Goal: Transaction & Acquisition: Purchase product/service

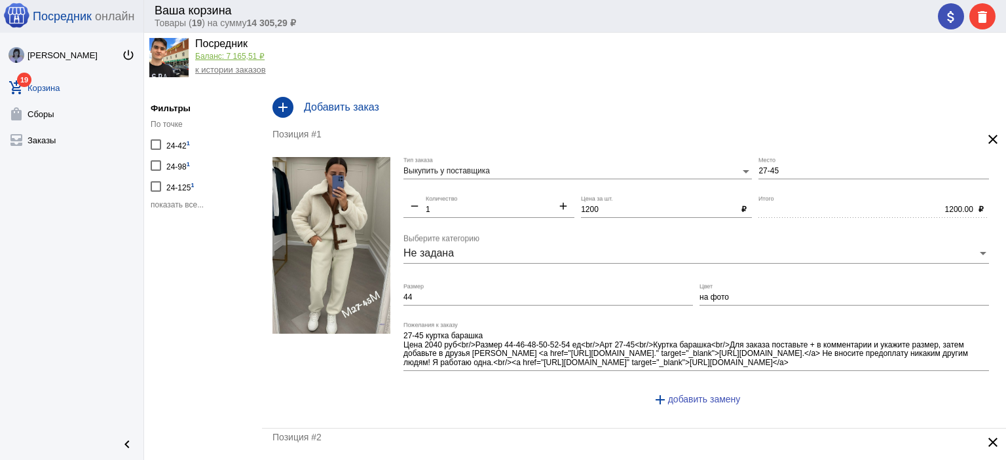
scroll to position [33, 0]
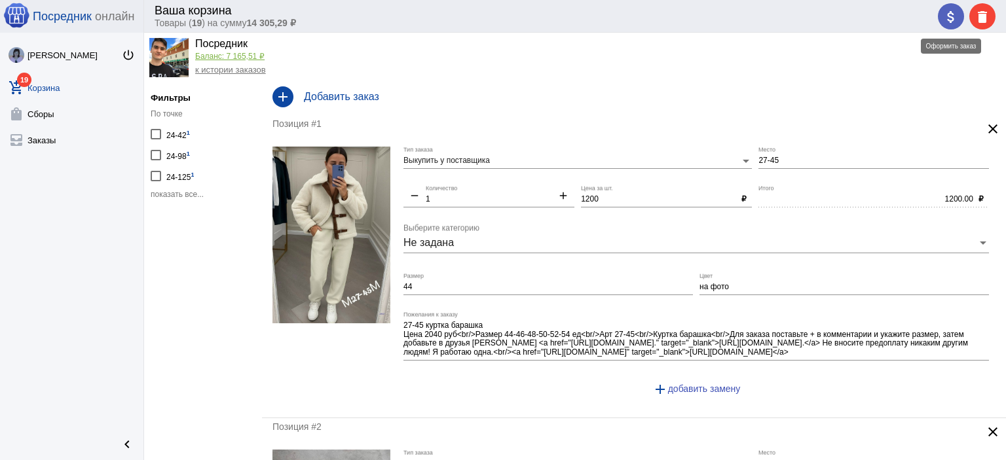
click at [944, 16] on mat-icon "attach_money" at bounding box center [951, 17] width 16 height 16
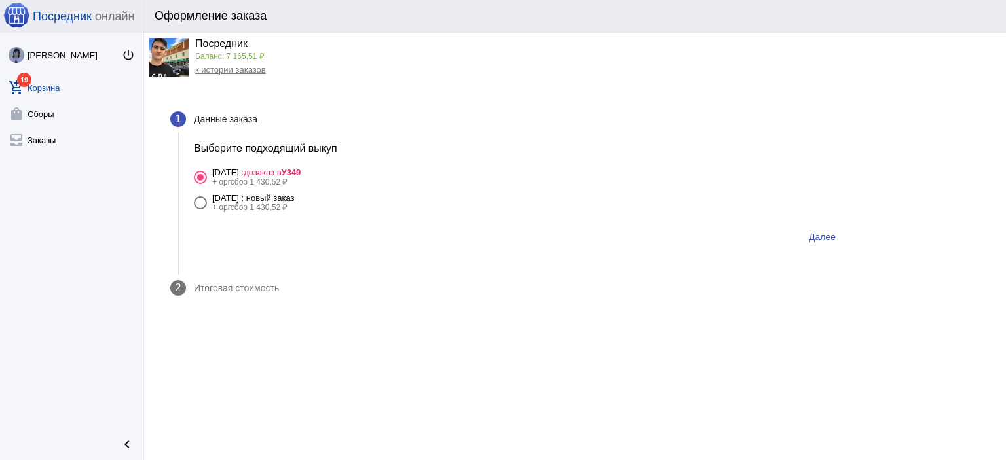
click at [295, 195] on div "10 октября Пятницы : новый заказ" at bounding box center [253, 198] width 83 height 10
click at [200, 210] on input "10 октября Пятницы : новый заказ + оргсбор 1 430,52 ₽" at bounding box center [200, 210] width 1 height 1
radio input "true"
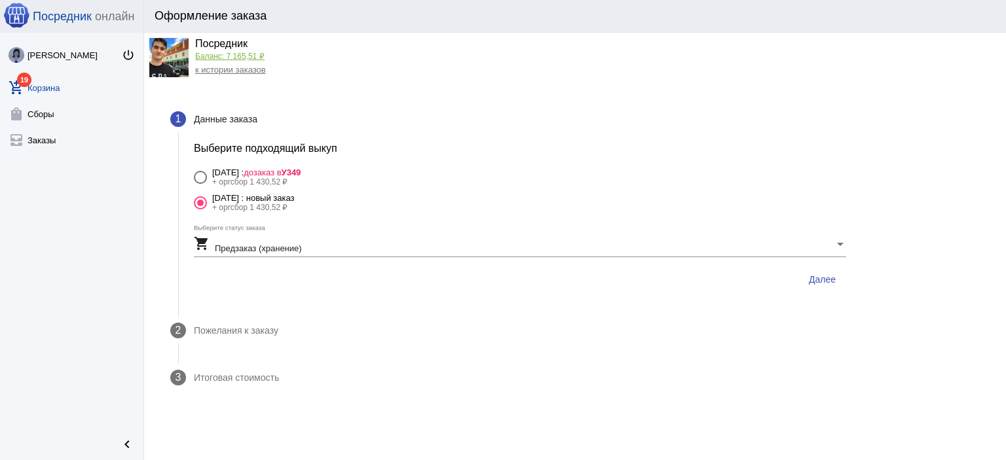
click at [823, 278] on span "Далее" at bounding box center [822, 279] width 27 height 10
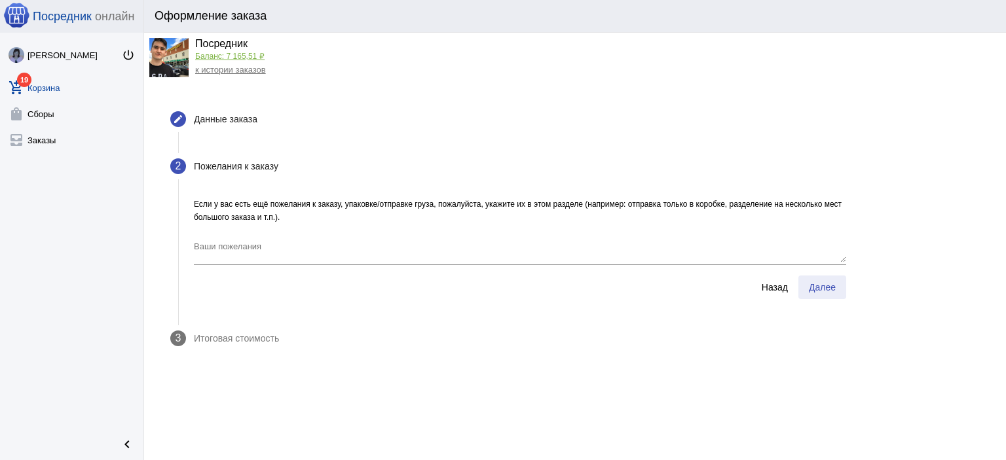
click at [810, 295] on button "Далее" at bounding box center [822, 288] width 48 height 24
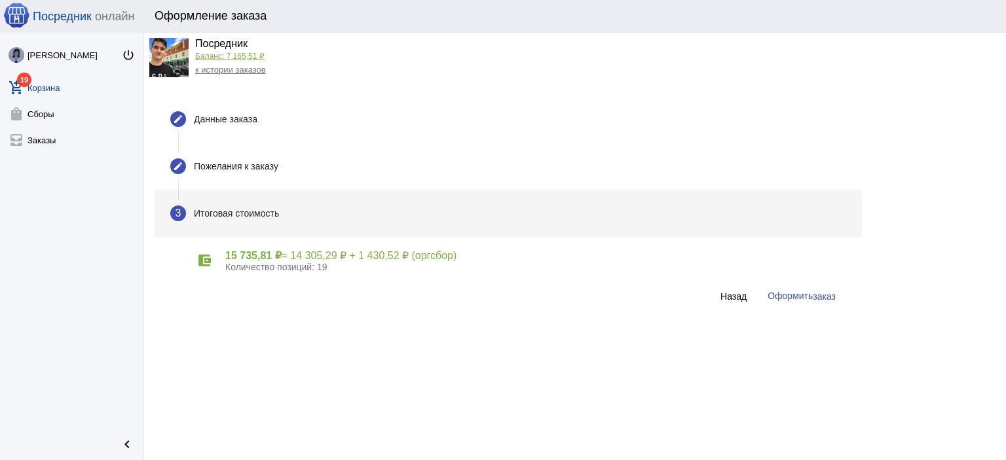
click at [780, 297] on span "Оформить заказ" at bounding box center [802, 296] width 68 height 10
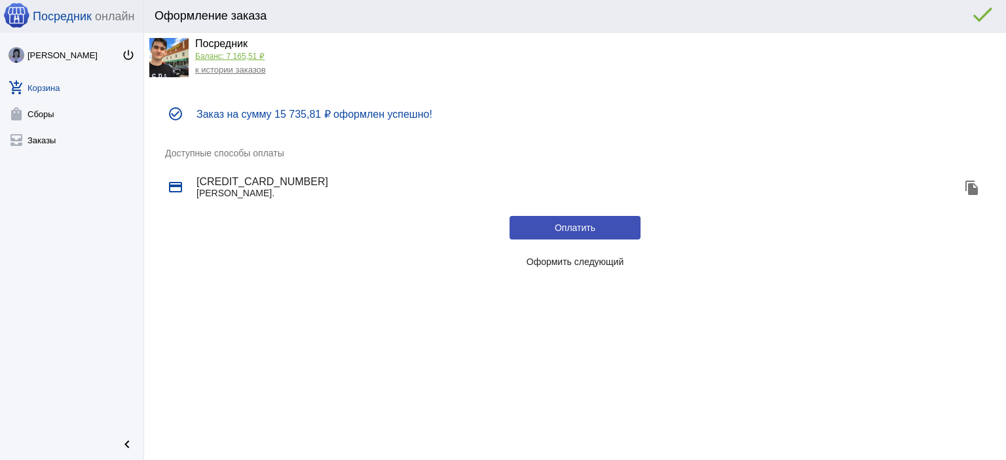
click at [610, 260] on span "Оформить следующий" at bounding box center [576, 262] width 98 height 10
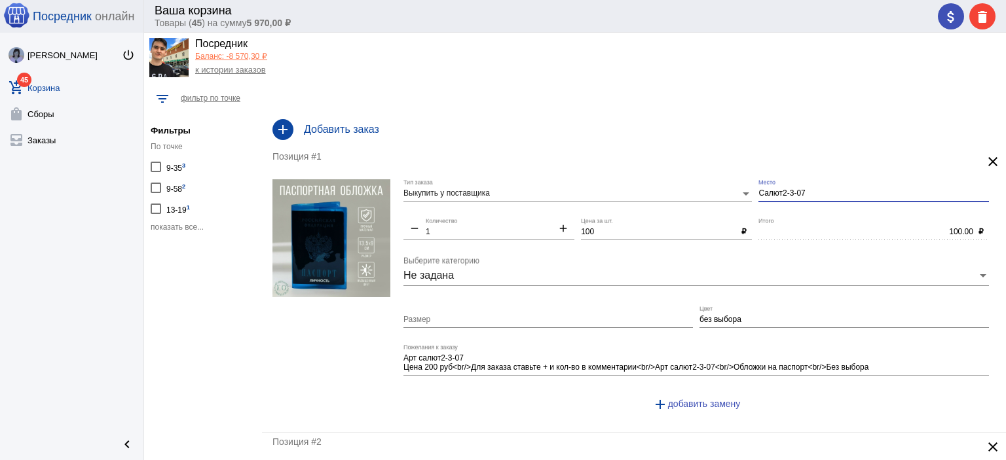
drag, startPoint x: 800, startPoint y: 190, endPoint x: 715, endPoint y: 187, distance: 85.9
click at [715, 187] on div "Выкупить у поставщика Тип заказа Салют2-3-07 Место remove 1 Количество add 100 …" at bounding box center [699, 300] width 592 height 243
type input "1-2"
click at [192, 225] on span "показать все..." at bounding box center [177, 227] width 53 height 9
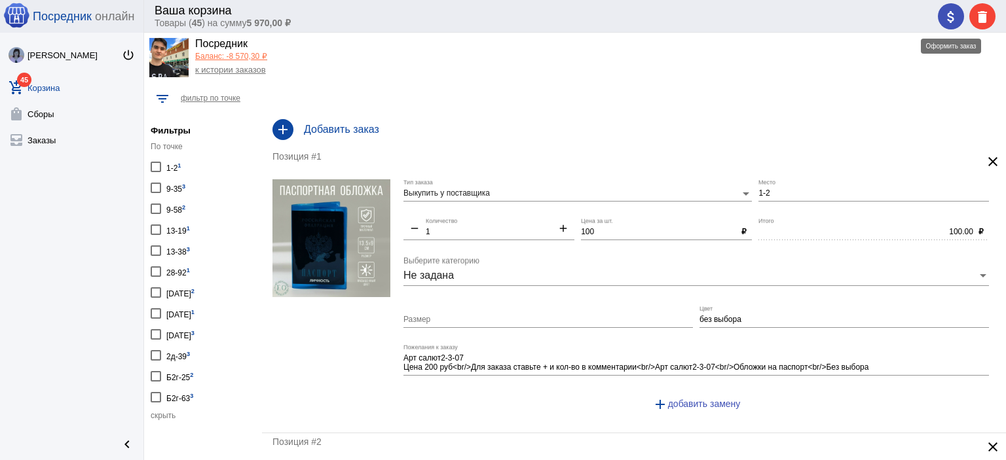
click at [948, 15] on mat-icon "attach_money" at bounding box center [951, 17] width 16 height 16
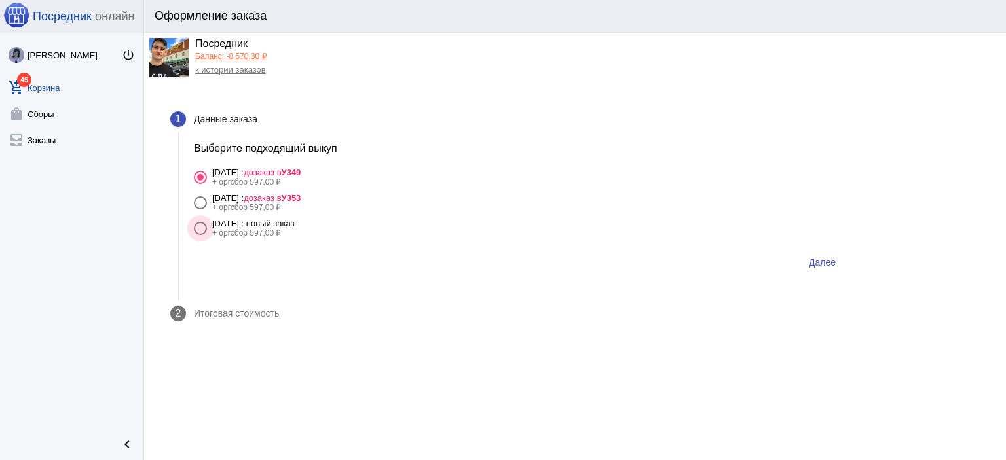
drag, startPoint x: 328, startPoint y: 227, endPoint x: 454, endPoint y: 249, distance: 127.7
click at [295, 227] on div "10 октября Пятницы : новый заказ" at bounding box center [253, 224] width 83 height 10
click at [200, 235] on input "10 октября Пятницы : новый заказ + оргсбор 597,00 ₽" at bounding box center [200, 235] width 1 height 1
radio input "true"
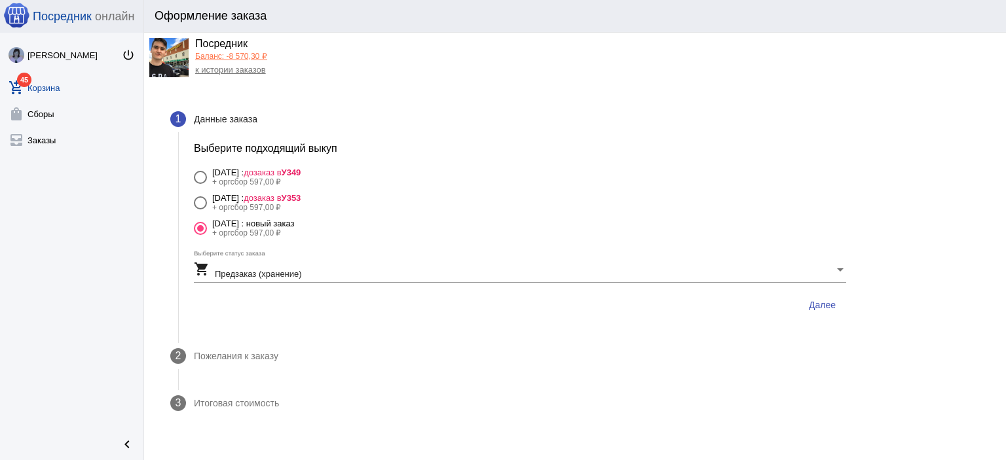
click at [823, 297] on button "Далее" at bounding box center [822, 305] width 48 height 24
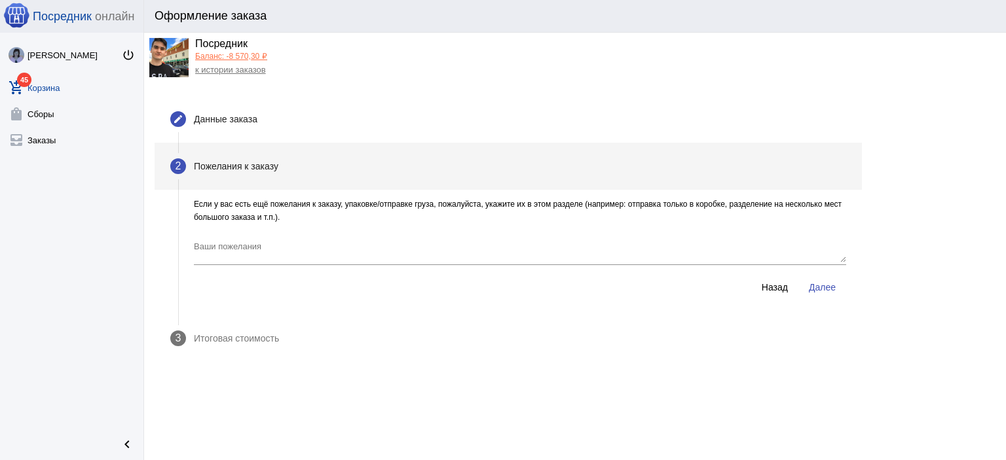
click at [823, 296] on button "Далее" at bounding box center [822, 288] width 48 height 24
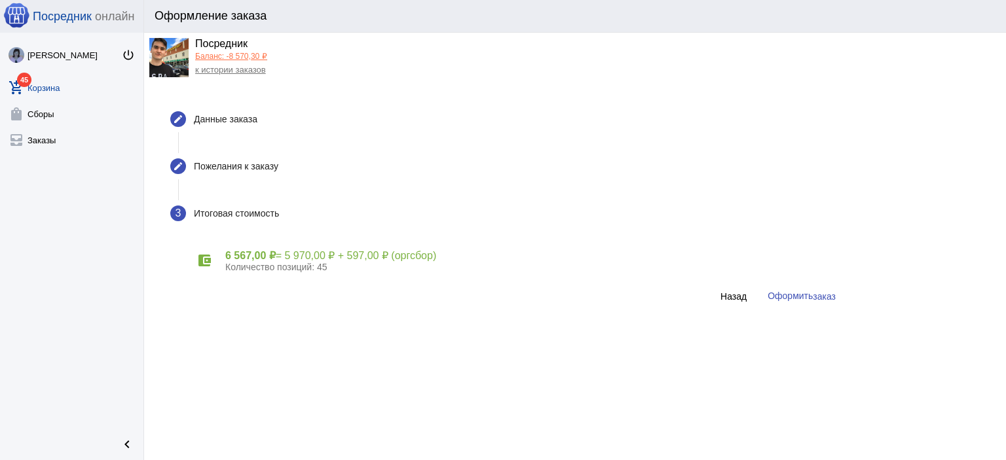
drag, startPoint x: 773, startPoint y: 295, endPoint x: 538, endPoint y: 220, distance: 246.7
click at [768, 295] on span "Оформить заказ" at bounding box center [802, 296] width 68 height 10
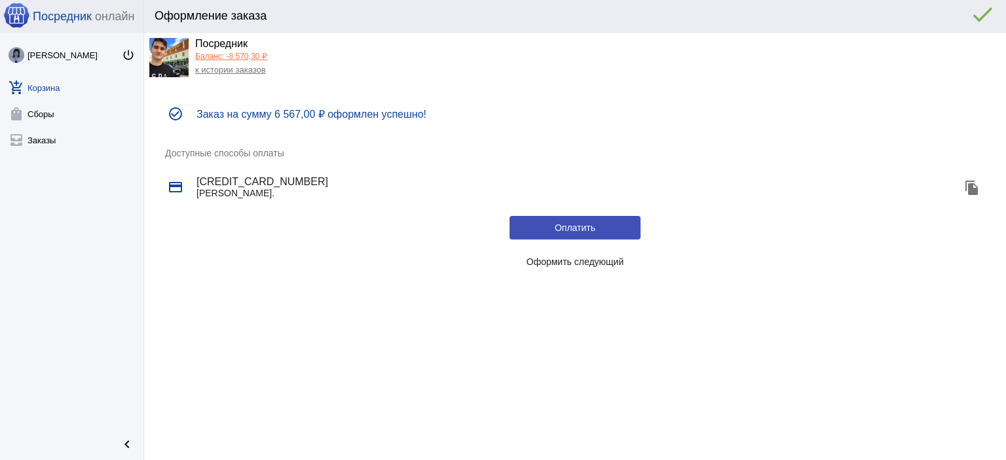
click at [231, 73] on link "к истории заказов" at bounding box center [230, 70] width 71 height 10
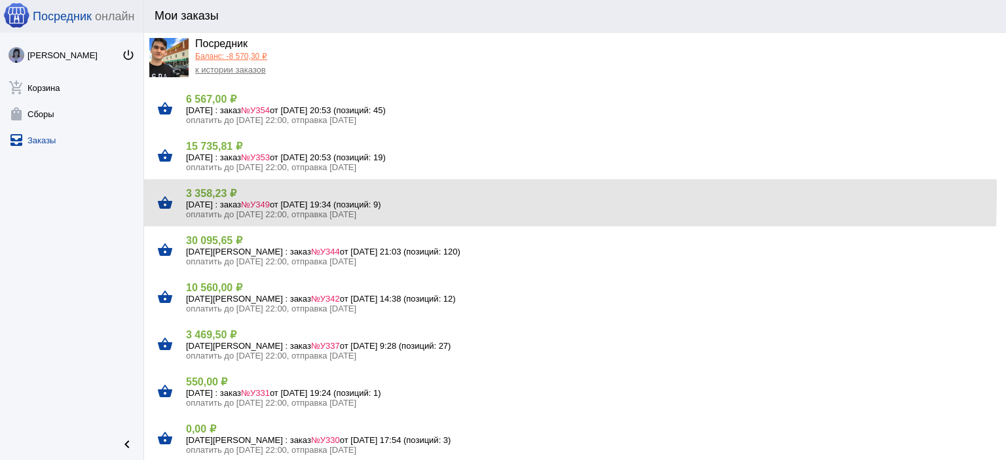
click at [228, 193] on h4 "3 358,23 ₽" at bounding box center [591, 193] width 810 height 12
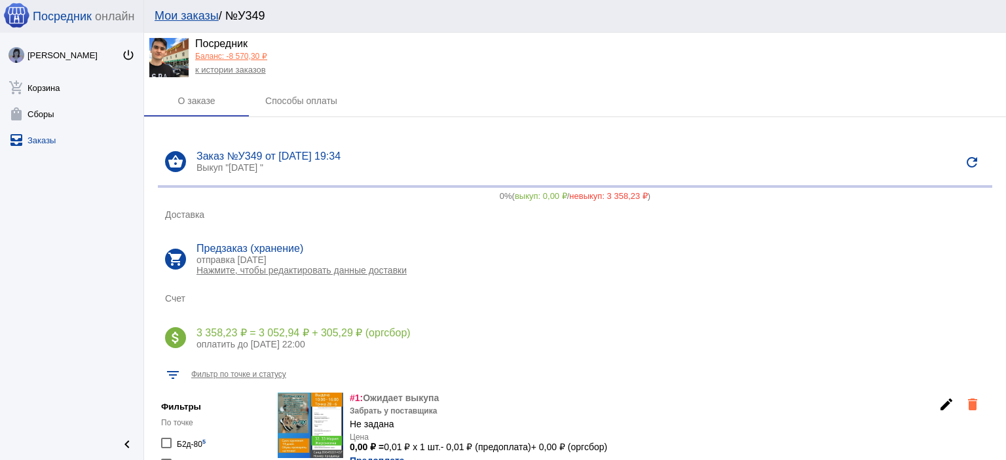
scroll to position [131, 0]
